Goal: Task Accomplishment & Management: Use online tool/utility

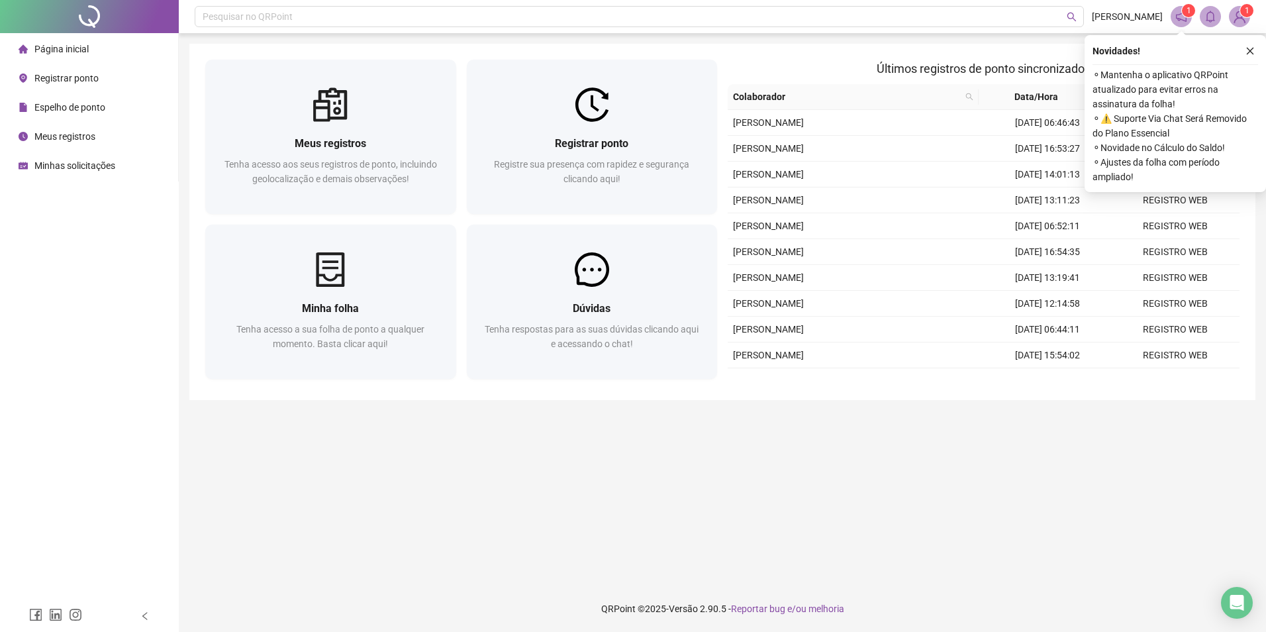
click at [99, 78] on li "Registrar ponto" at bounding box center [89, 78] width 173 height 26
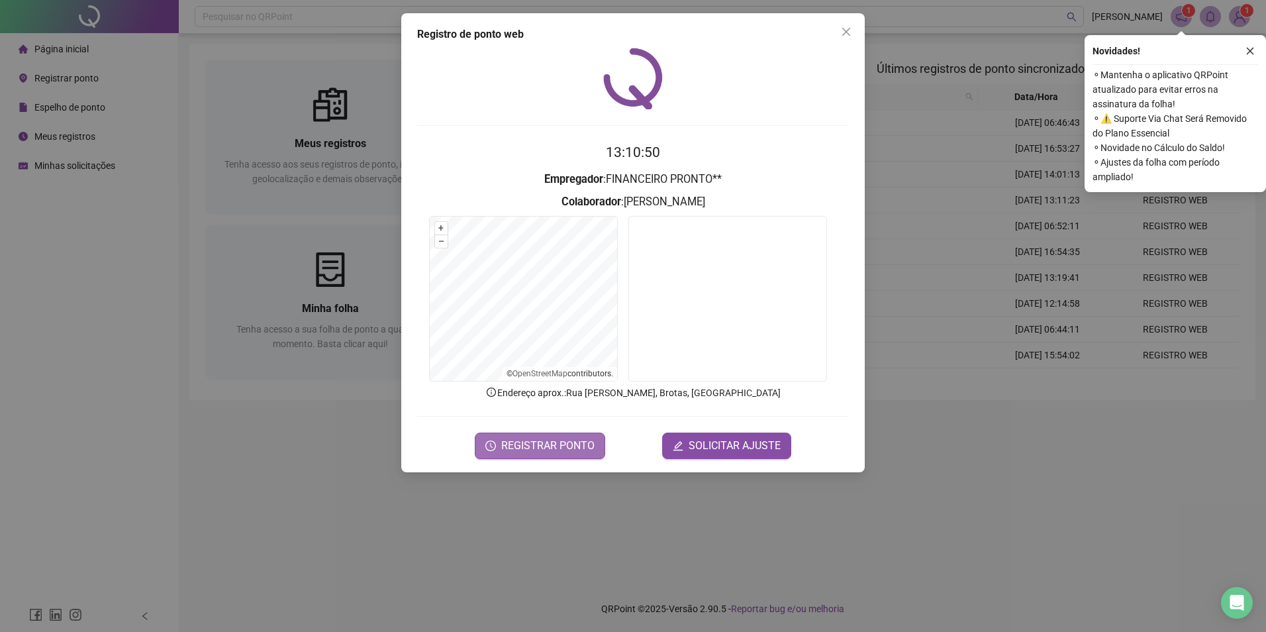
click at [576, 454] on button "REGISTRAR PONTO" at bounding box center [540, 445] width 130 height 26
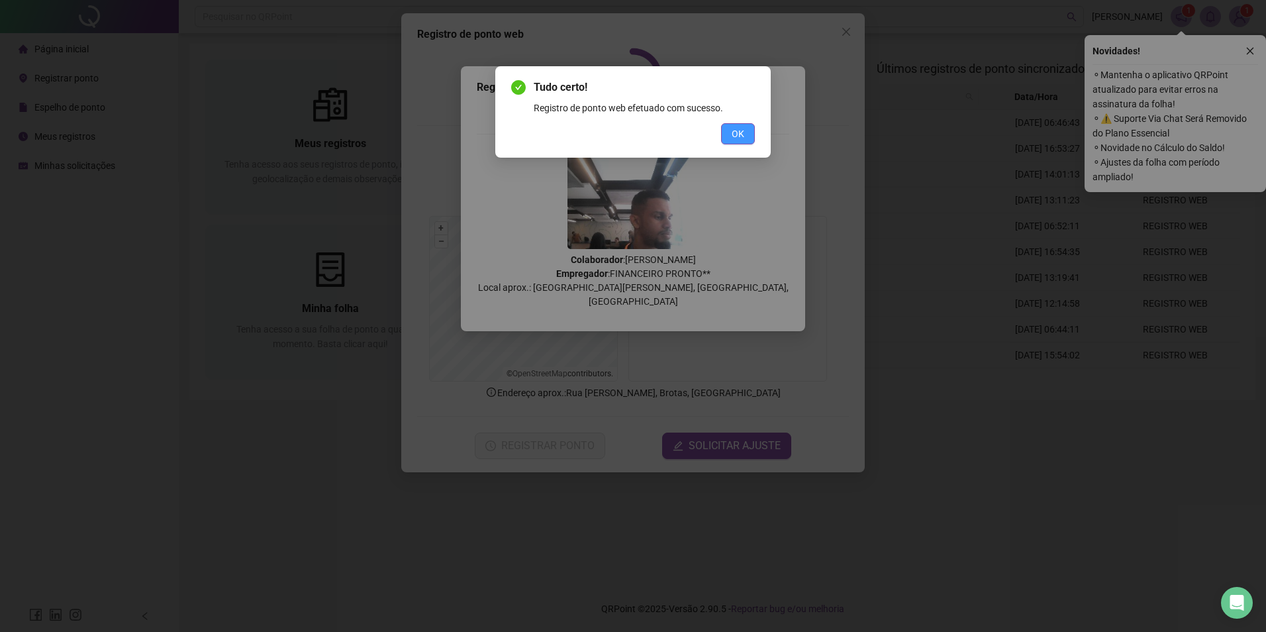
drag, startPoint x: 732, startPoint y: 128, endPoint x: 795, endPoint y: 76, distance: 81.4
click at [732, 127] on span "OK" at bounding box center [738, 133] width 13 height 15
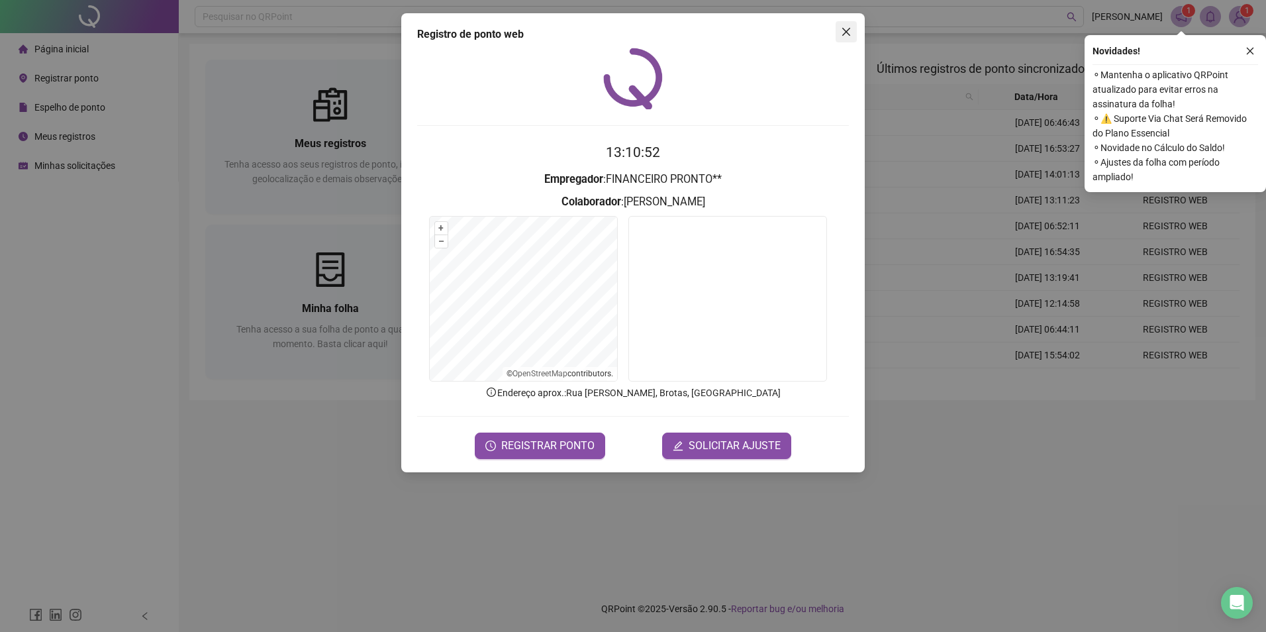
click at [850, 37] on div "Registro de ponto web 13:10:52 Empregador : FINANCEIRO PRONTO** Colaborador : R…" at bounding box center [632, 242] width 463 height 459
drag, startPoint x: 851, startPoint y: 36, endPoint x: 822, endPoint y: 63, distance: 38.9
click at [852, 34] on span "Close" at bounding box center [846, 31] width 21 height 11
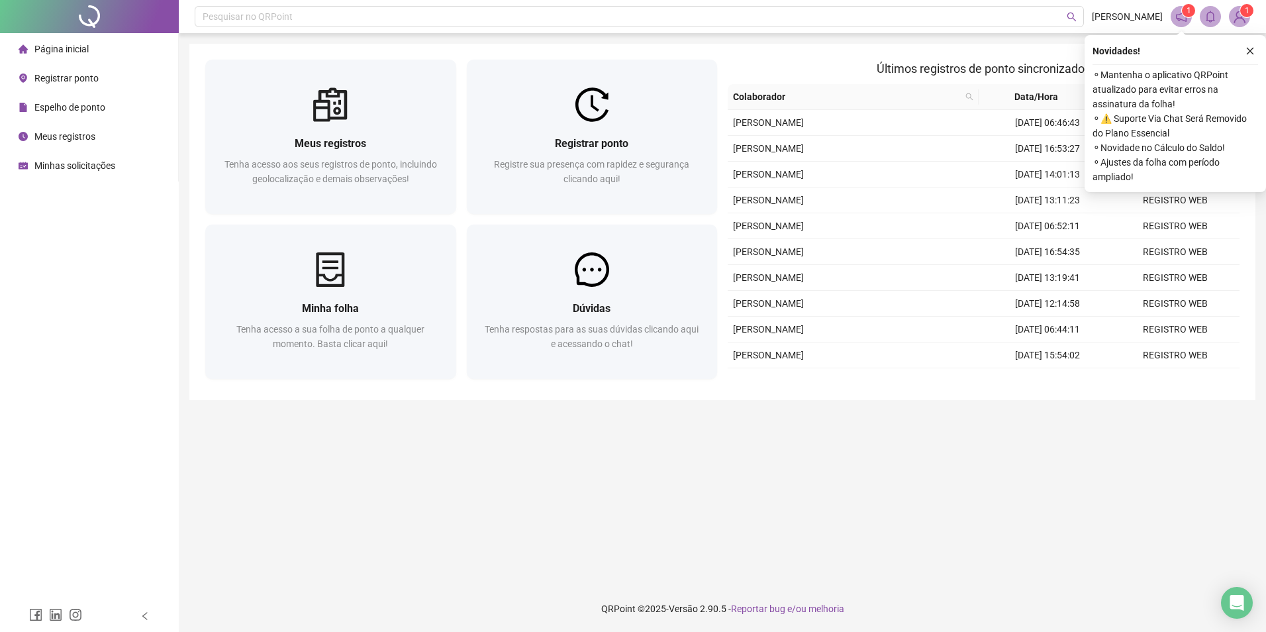
click at [63, 129] on div "Meus registros" at bounding box center [57, 136] width 77 height 26
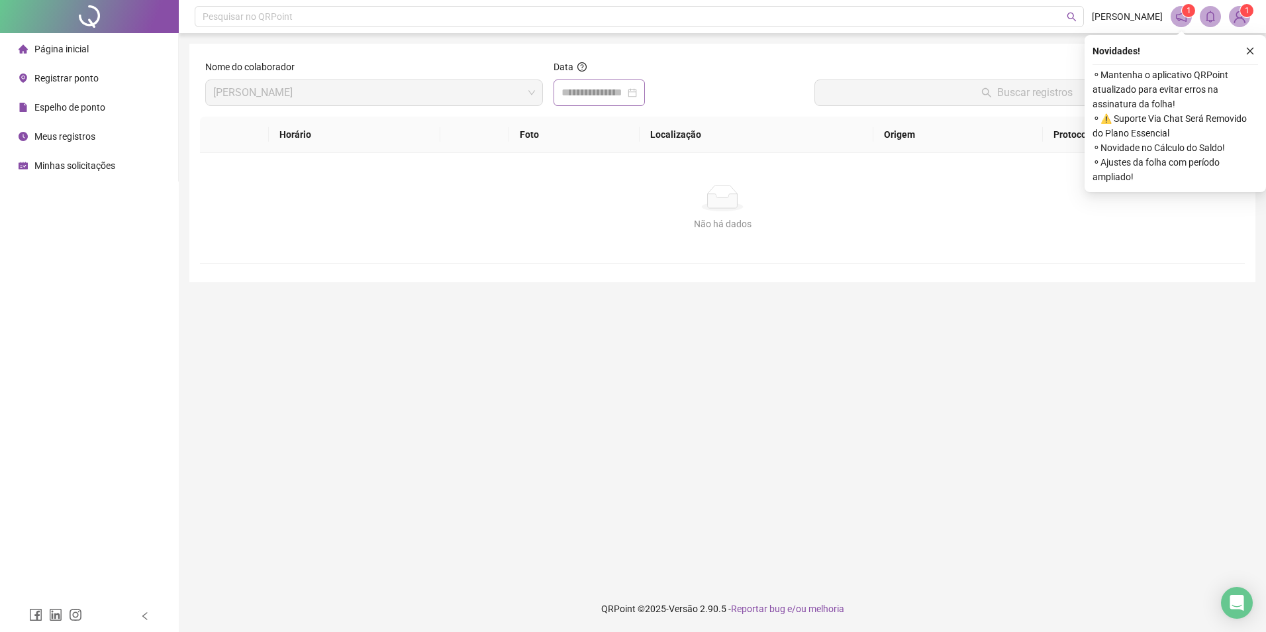
click at [637, 92] on div at bounding box center [598, 93] width 75 height 16
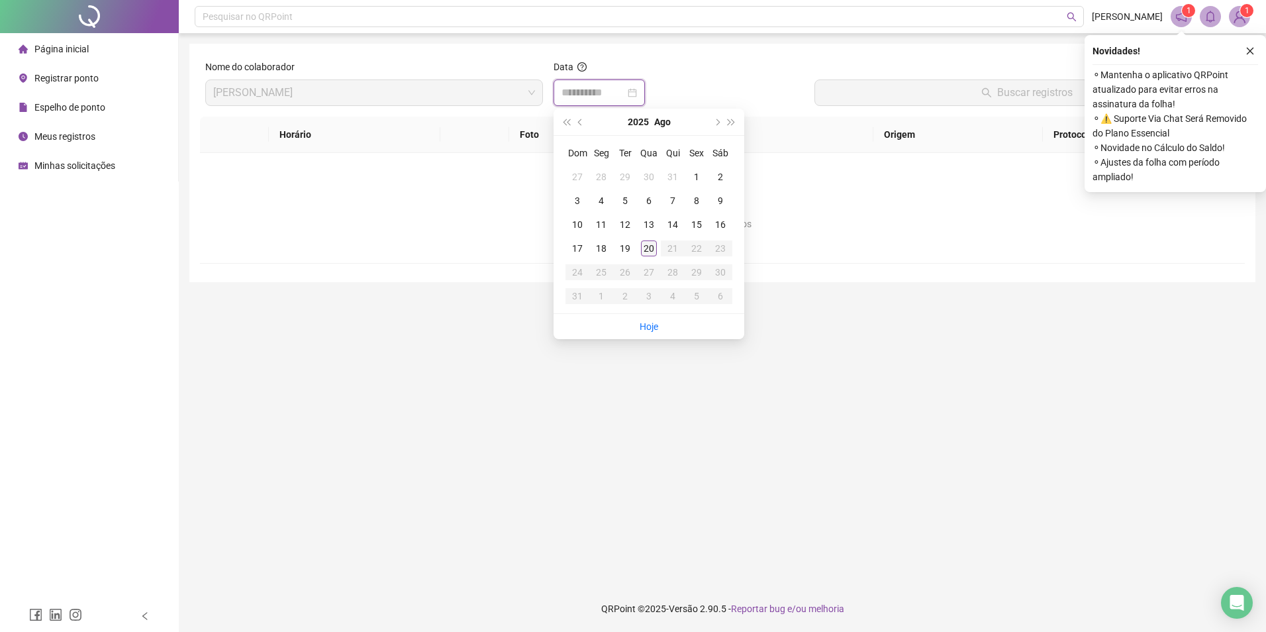
type input "**********"
click at [644, 244] on div "20" at bounding box center [649, 248] width 16 height 16
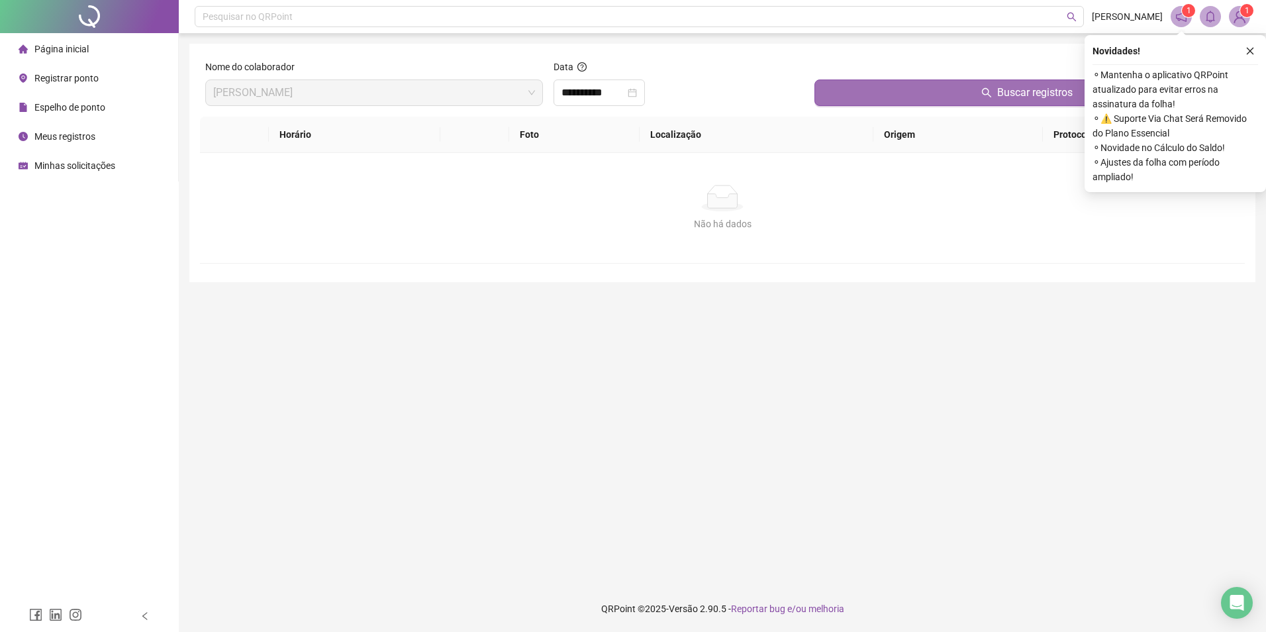
click at [876, 82] on button "Buscar registros" at bounding box center [1026, 92] width 425 height 26
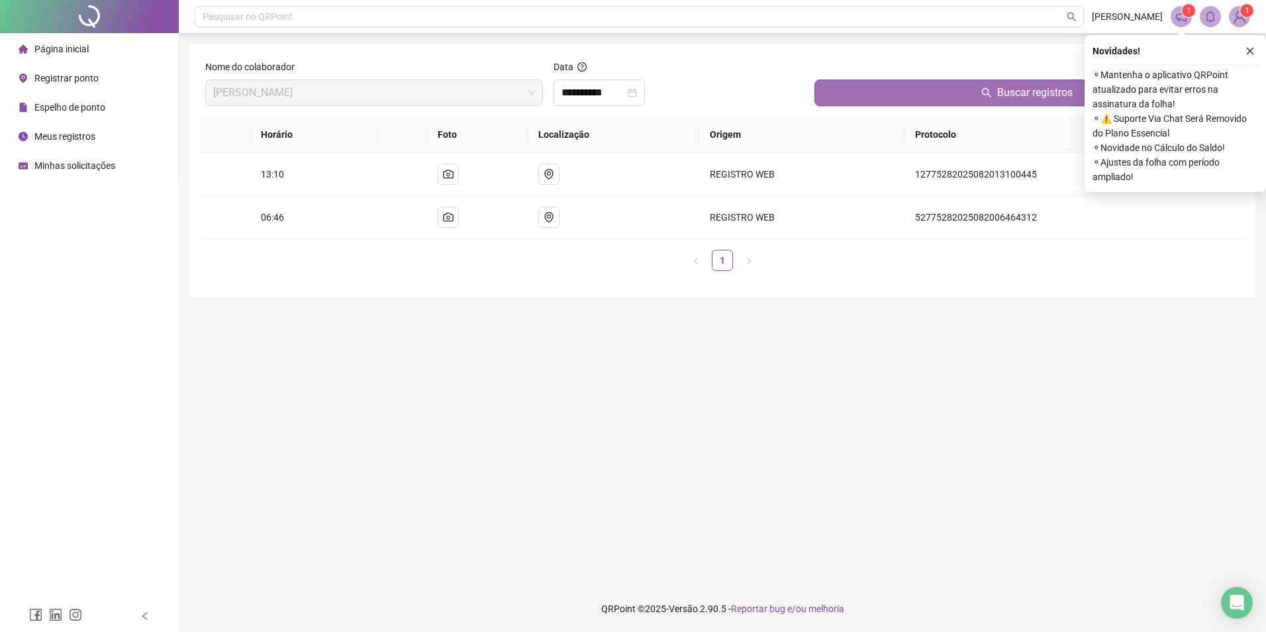
click at [876, 86] on button "Buscar registros" at bounding box center [1026, 92] width 425 height 26
